Goal: Task Accomplishment & Management: Use online tool/utility

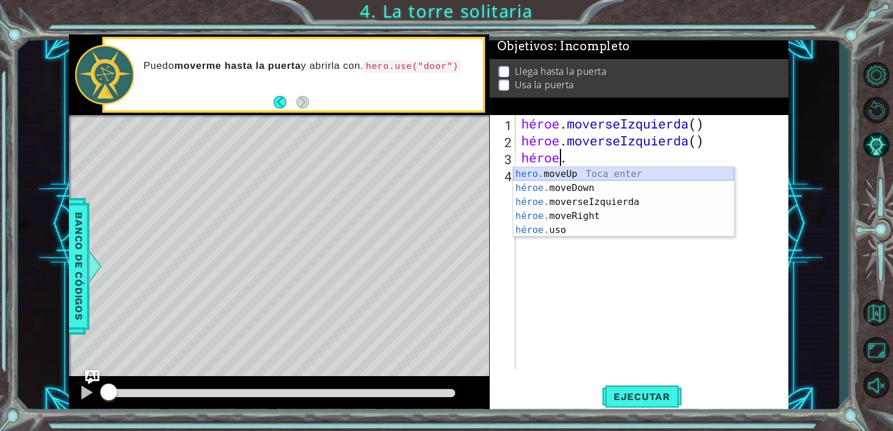
click at [599, 175] on div "hero. moveUp Toca enter héroe. moveDown Toca enter héroe. moverseIzquierda Toca…" at bounding box center [623, 216] width 221 height 98
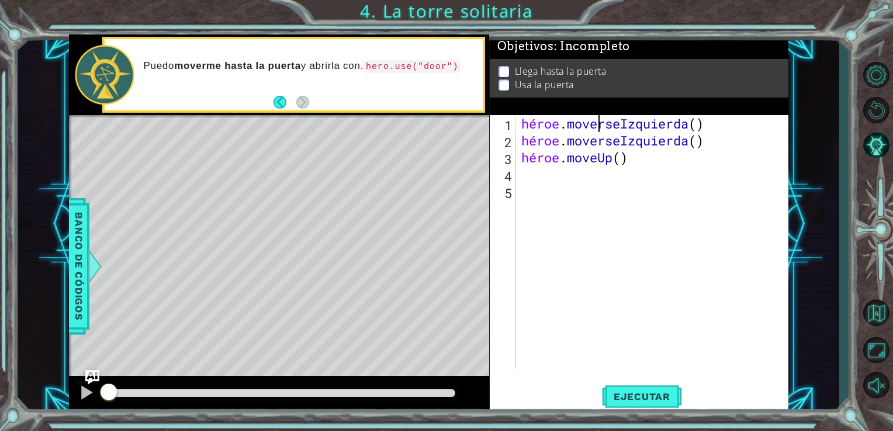
click at [599, 175] on div "héroe . moverseIzquierda ( ) héroe . moverseIzquierda ( ) héroe . moveUp ( )" at bounding box center [655, 259] width 273 height 288
type textarea "hero.moveUp()"
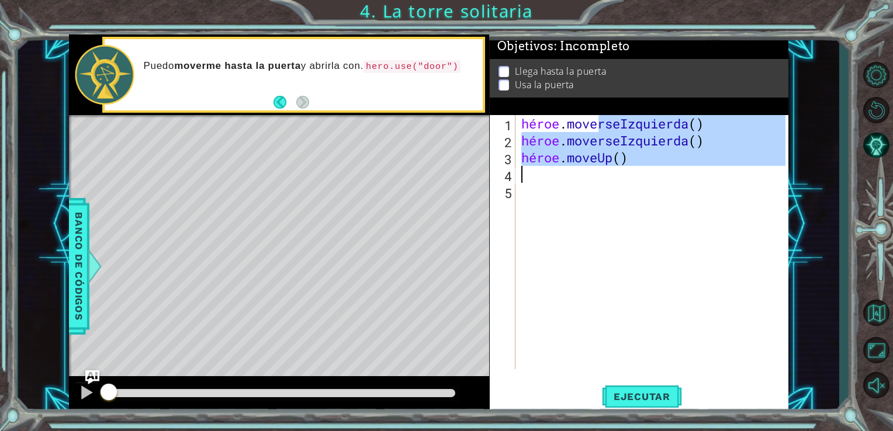
click at [588, 181] on div "héroe . moverseIzquierda ( ) héroe . moverseIzquierda ( ) héroe . moveUp ( )" at bounding box center [652, 242] width 267 height 254
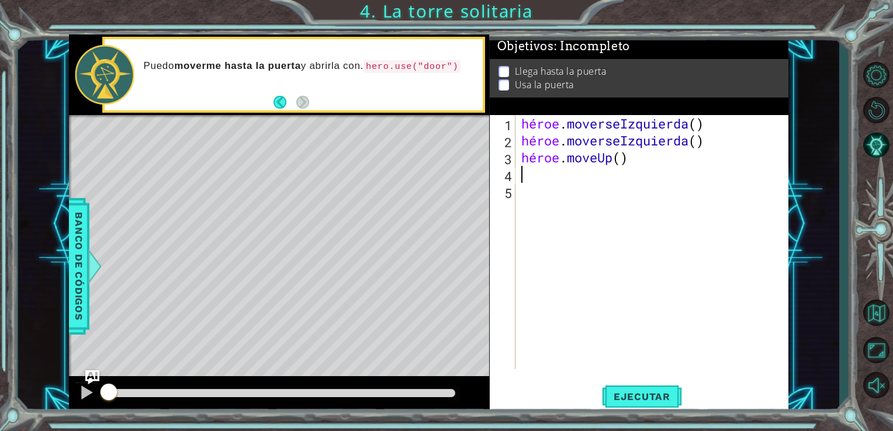
type textarea "h"
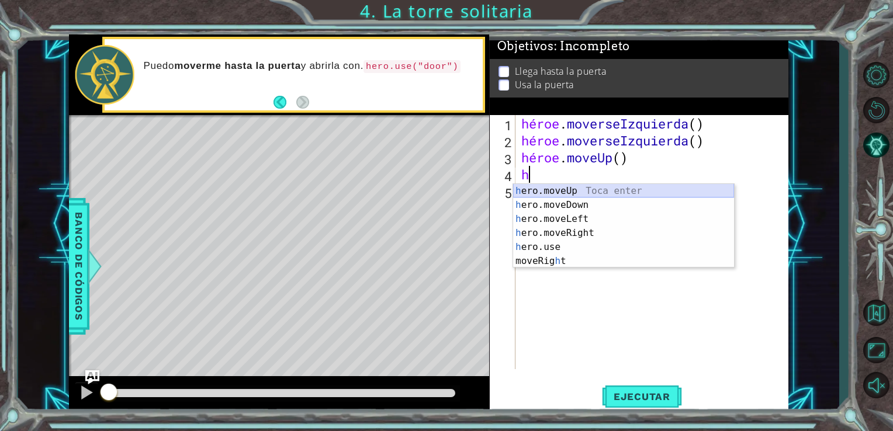
click at [593, 190] on div "h ero.moveUp Toca enter h ero.moveDown Toca enter h ero.moveLeft Toca enter h e…" at bounding box center [623, 240] width 221 height 112
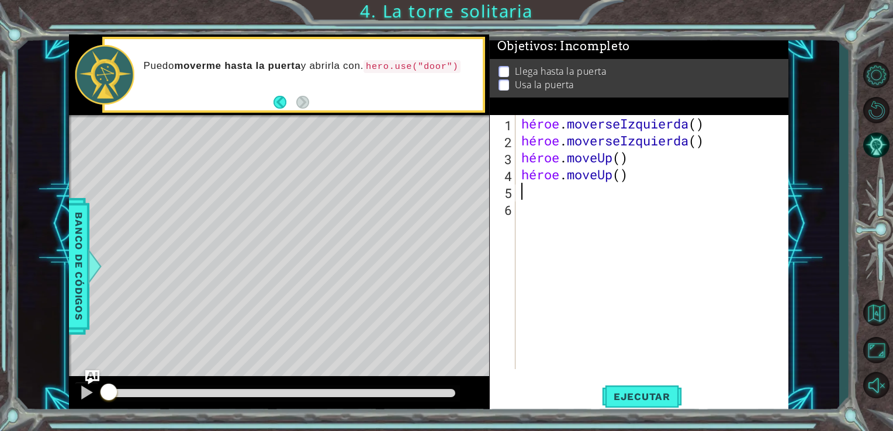
type textarea "h"
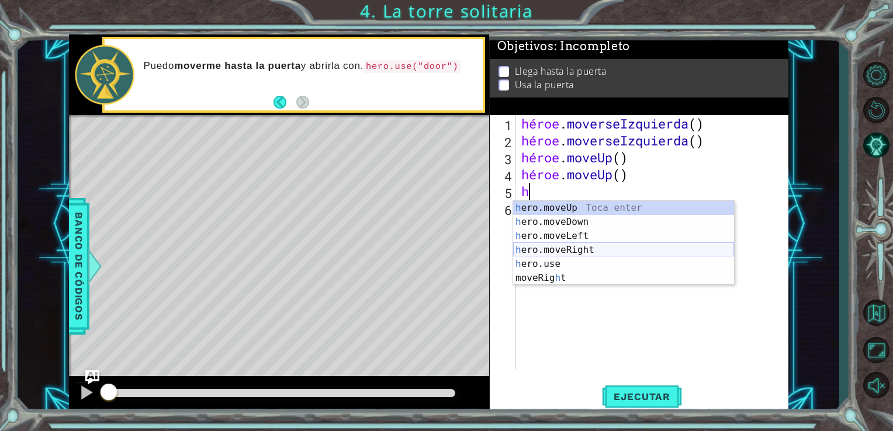
click at [582, 246] on div "h ero.moveUp Toca enter h ero.moveDown Toca enter h ero.moveLeft Toca enter h e…" at bounding box center [623, 257] width 221 height 112
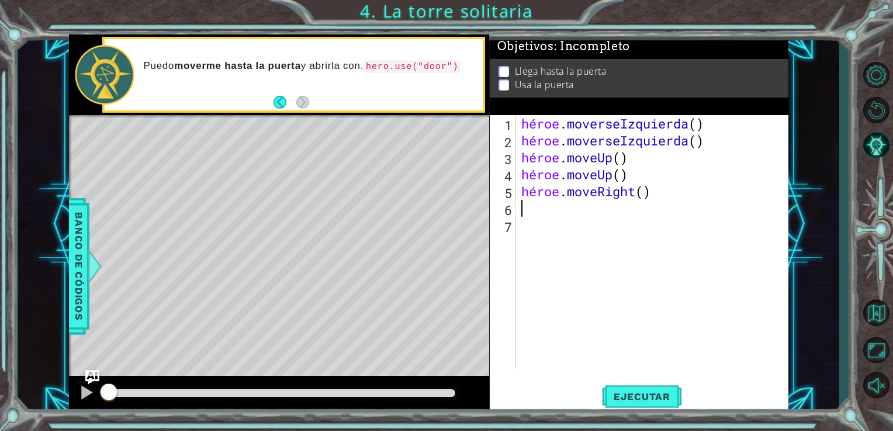
type textarea "h"
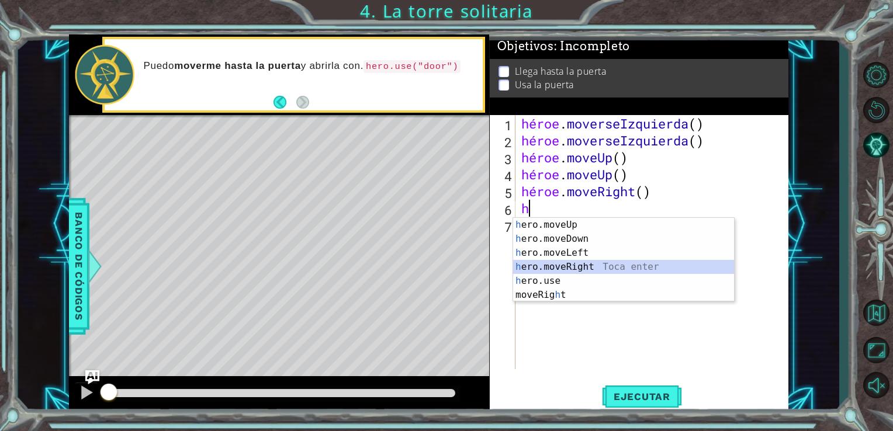
click at [588, 266] on div "h ero.moveUp Toca enter h ero.moveDown Toca enter h ero.moveLeft Toca enter h e…" at bounding box center [623, 274] width 221 height 112
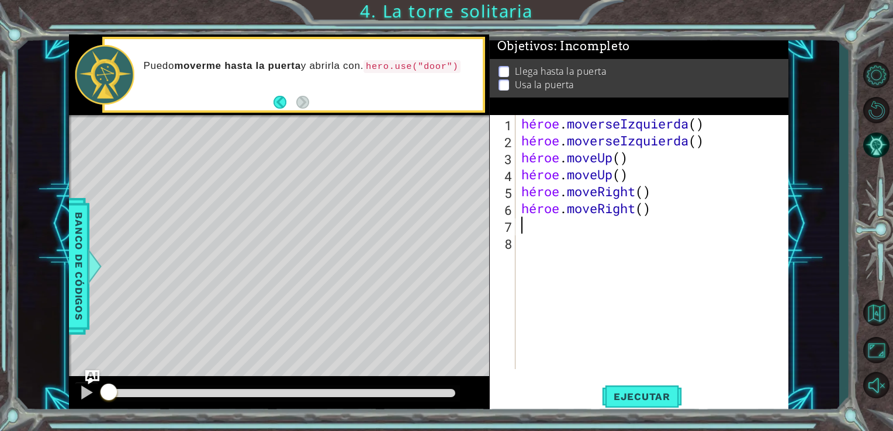
type textarea "h"
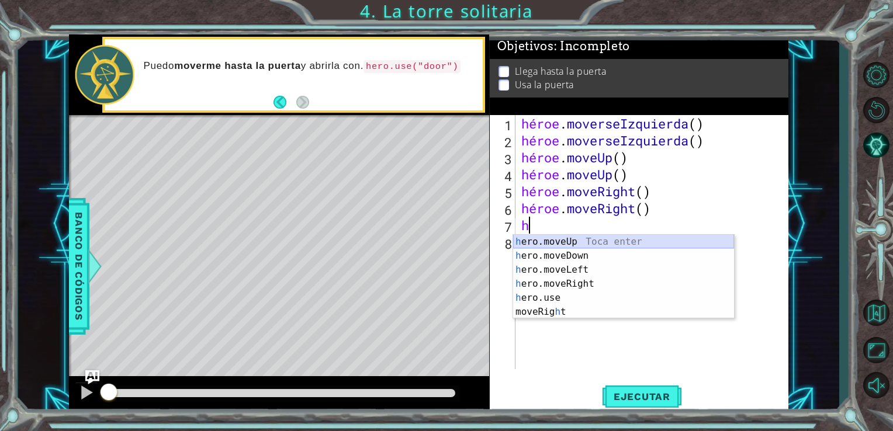
click at [590, 244] on div "h ero.moveUp Toca enter h ero.moveDown Toca enter h ero.moveLeft Toca enter h e…" at bounding box center [623, 291] width 221 height 112
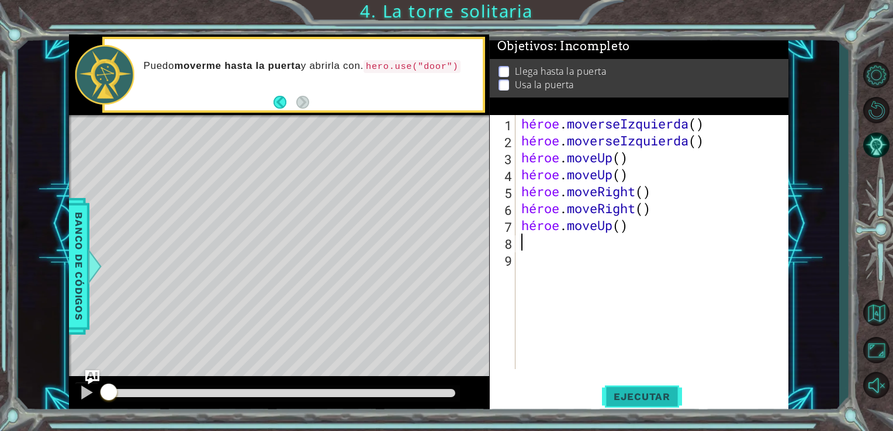
click at [658, 401] on span "Ejecutar" at bounding box center [642, 397] width 80 height 12
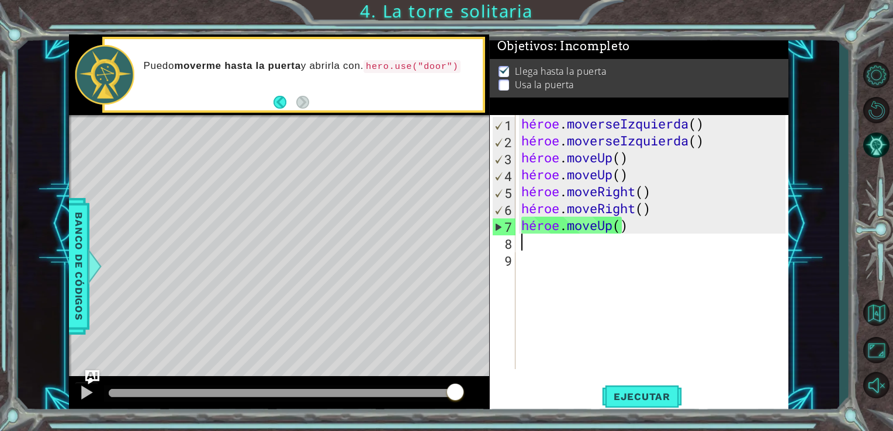
click at [346, 170] on div "Mapa de nivel" at bounding box center [339, 287] width 540 height 344
click at [651, 403] on span "Ejecutar" at bounding box center [642, 397] width 80 height 12
click at [520, 282] on div "héroe . moverseIzquierda ( ) héroe . moverseIzquierda ( ) héroe . moveUp ( ) hé…" at bounding box center [655, 259] width 273 height 288
click at [641, 233] on div "héroe . moverseIzquierda ( ) héroe . moverseIzquierda ( ) héroe . moveUp ( ) hé…" at bounding box center [655, 259] width 273 height 288
type textarea "hero.moveUp()"
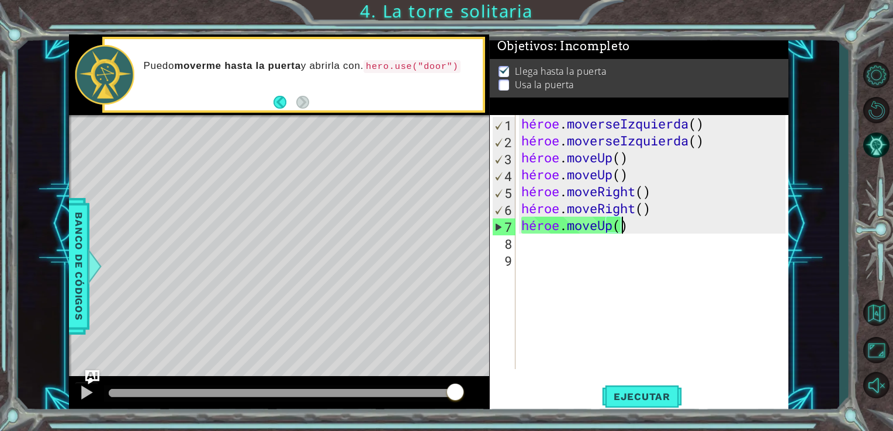
click at [581, 239] on div "héroe . moverseIzquierda ( ) héroe . moverseIzquierda ( ) héroe . moveUp ( ) hé…" at bounding box center [655, 259] width 273 height 288
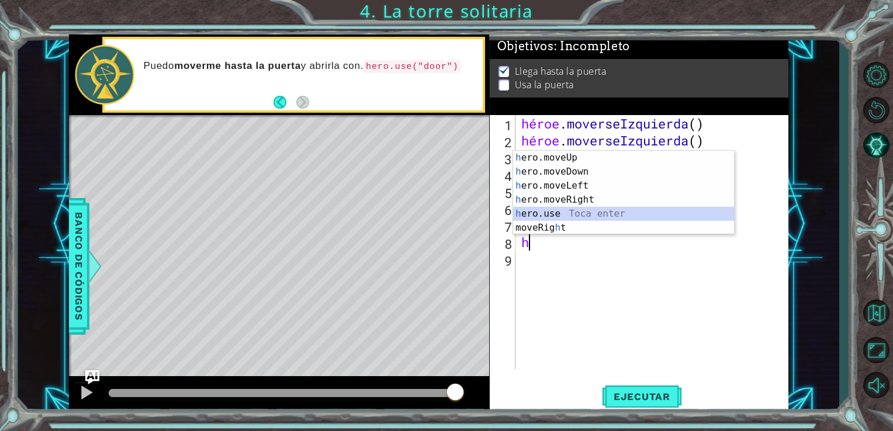
click at [580, 219] on div "h ero.moveUp Toca enter h ero.moveDown Toca enter h ero.moveLeft Toca enter h e…" at bounding box center [623, 207] width 221 height 112
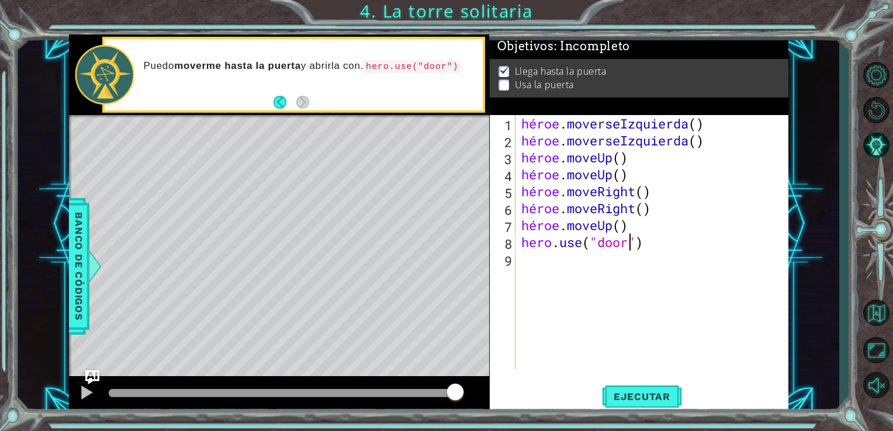
scroll to position [0, 5]
click at [626, 392] on span "Ejecutar" at bounding box center [642, 397] width 80 height 12
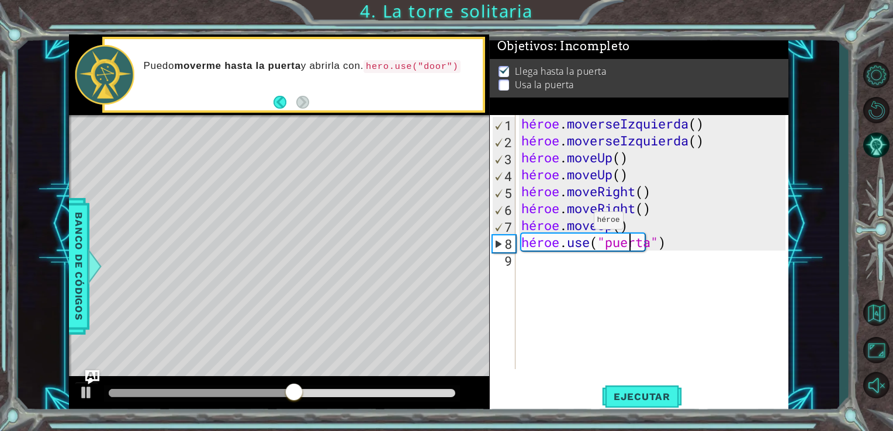
click at [576, 223] on div "héroe . moverseIzquierda ( ) héroe . moverseIzquierda ( ) héroe . moveUp ( ) hé…" at bounding box center [655, 259] width 273 height 288
click at [622, 219] on div "héroe . moverseIzquierda ( ) héroe . moverseIzquierda ( ) héroe . moveUp ( ) hé…" at bounding box center [655, 259] width 273 height 288
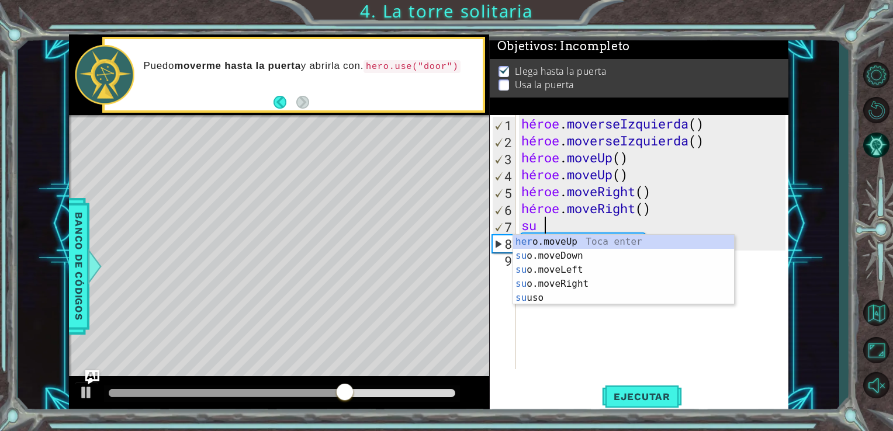
scroll to position [0, 0]
type textarea "h"
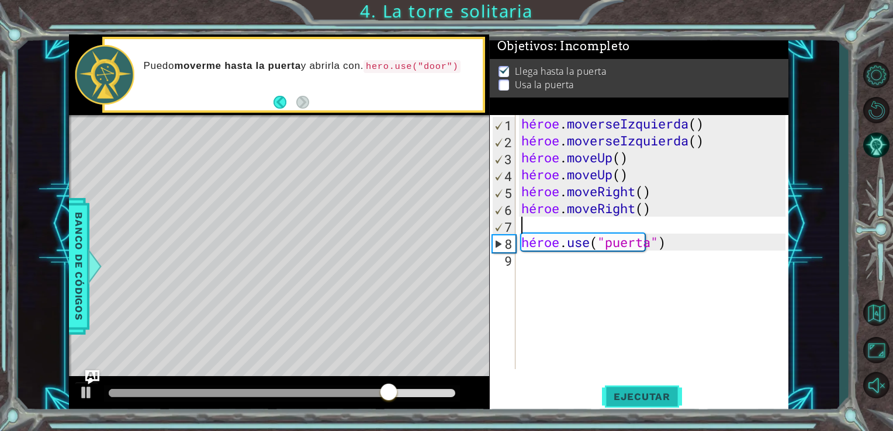
click at [636, 389] on button "Ejecutar" at bounding box center [642, 397] width 80 height 30
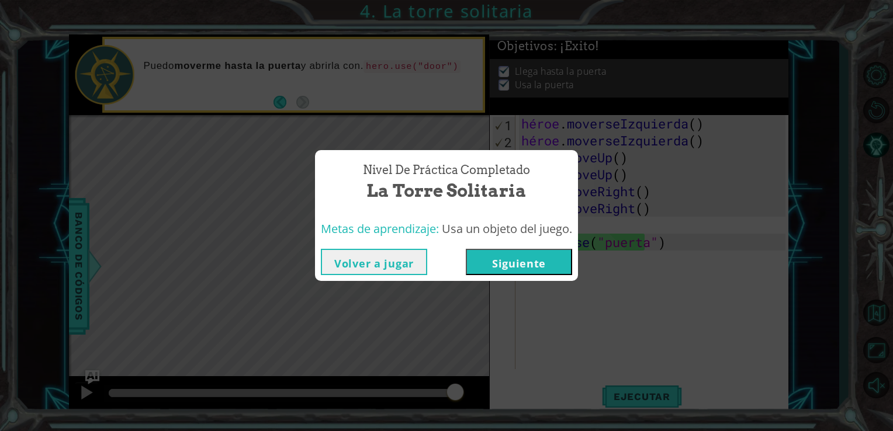
click at [547, 261] on button "Siguiente" at bounding box center [519, 262] width 106 height 26
